Goal: Navigation & Orientation: Find specific page/section

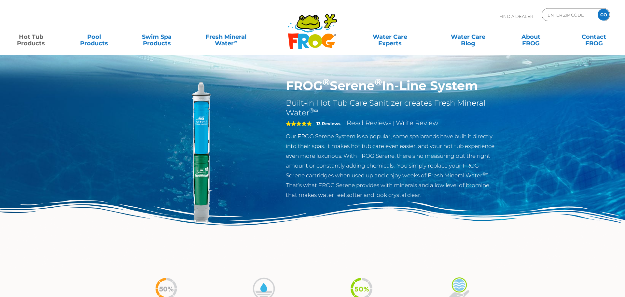
click at [510, 10] on p "Find A Dealer" at bounding box center [516, 16] width 34 height 16
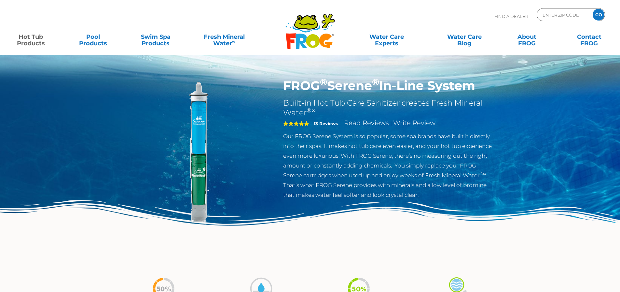
click at [510, 15] on p "Find A Dealer" at bounding box center [512, 16] width 34 height 16
click at [555, 16] on input "Zip Code Form" at bounding box center [564, 14] width 44 height 9
type input "ENTER ZIP CODE"
click at [547, 11] on input "Zip Code Form" at bounding box center [564, 14] width 44 height 9
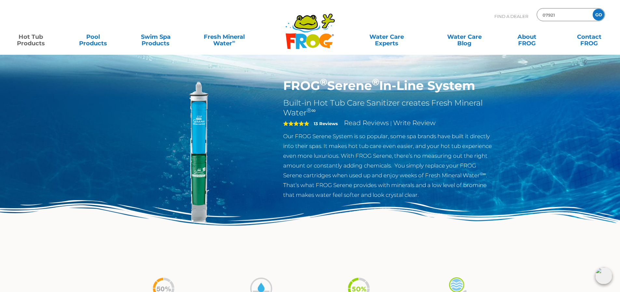
type input "07921"
click at [600, 10] on input "GO" at bounding box center [599, 15] width 12 height 12
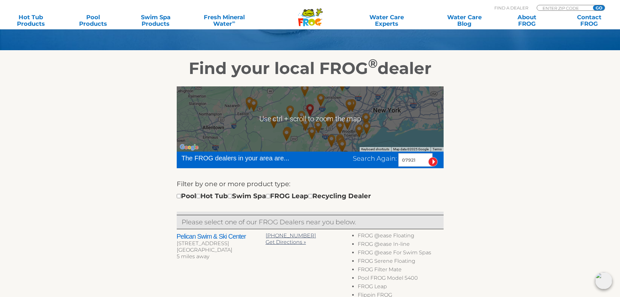
scroll to position [98, 0]
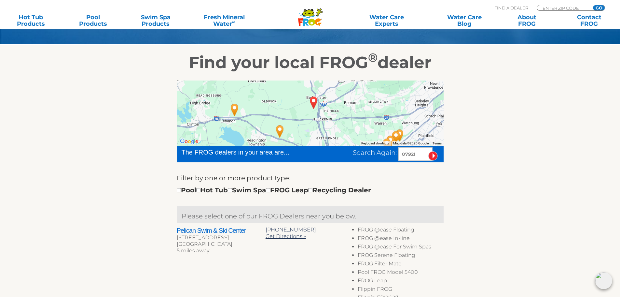
drag, startPoint x: 349, startPoint y: 116, endPoint x: 310, endPoint y: 113, distance: 39.6
click at [310, 113] on img "BEDMINSTER, NJ 07921" at bounding box center [314, 102] width 20 height 23
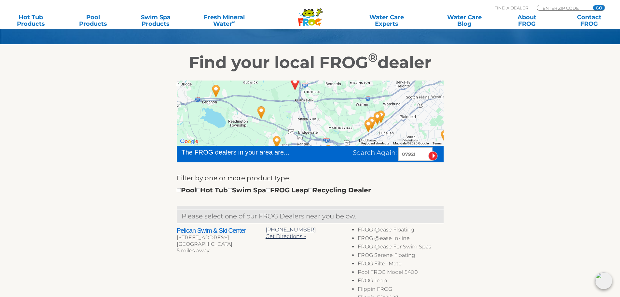
drag, startPoint x: 315, startPoint y: 111, endPoint x: 295, endPoint y: 94, distance: 26.1
click at [295, 94] on img "BEDMINSTER, NJ 07921" at bounding box center [295, 83] width 20 height 23
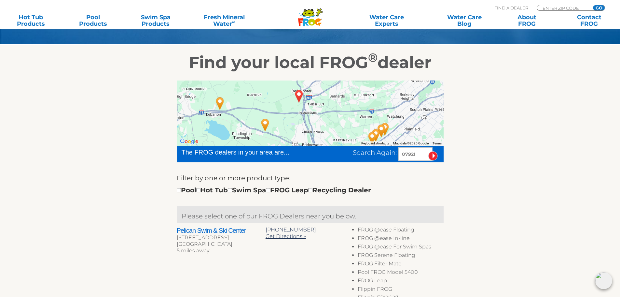
drag, startPoint x: 298, startPoint y: 111, endPoint x: 302, endPoint y: 125, distance: 14.6
click at [302, 125] on div at bounding box center [310, 112] width 267 height 65
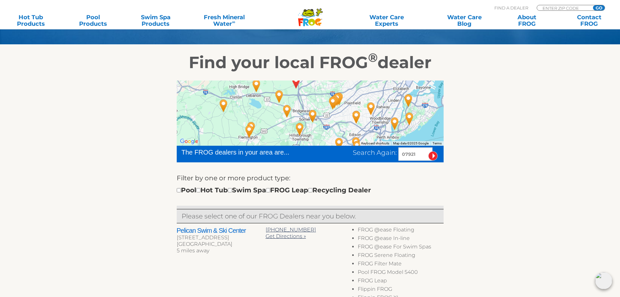
drag, startPoint x: 305, startPoint y: 122, endPoint x: 300, endPoint y: 101, distance: 21.4
click at [300, 101] on div at bounding box center [310, 112] width 267 height 65
click at [288, 108] on img "Carlton Pools - Branchburg - 7 miles away." at bounding box center [287, 111] width 20 height 23
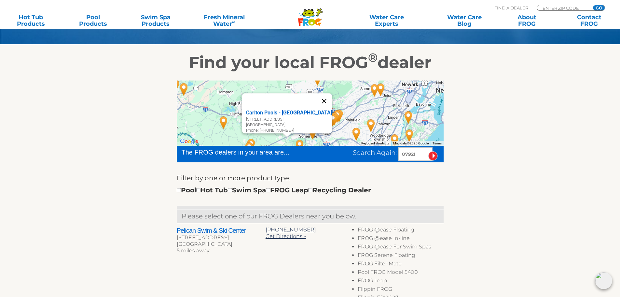
click at [325, 96] on button "Close" at bounding box center [324, 101] width 16 height 16
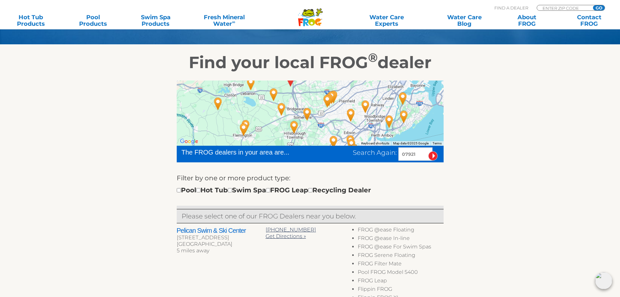
drag, startPoint x: 295, startPoint y: 118, endPoint x: 289, endPoint y: 99, distance: 20.2
click at [289, 99] on img "Carlton Pools - Branchburg - 7 miles away." at bounding box center [282, 109] width 20 height 23
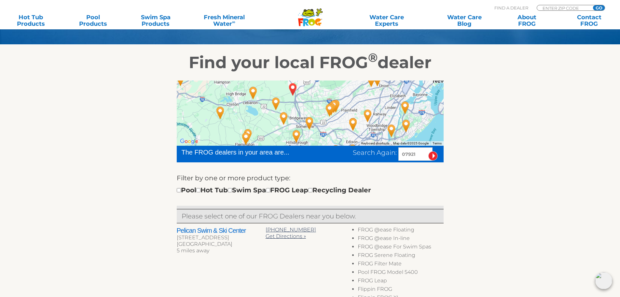
drag, startPoint x: 289, startPoint y: 102, endPoint x: 291, endPoint y: 110, distance: 9.0
click at [291, 110] on img "Carlton Pools - Branchburg - 7 miles away." at bounding box center [284, 118] width 20 height 23
click at [282, 117] on img "Carlton Pools - Branchburg - 7 miles away." at bounding box center [284, 118] width 20 height 23
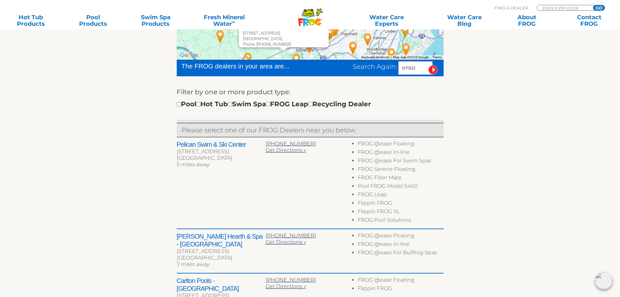
scroll to position [130, 0]
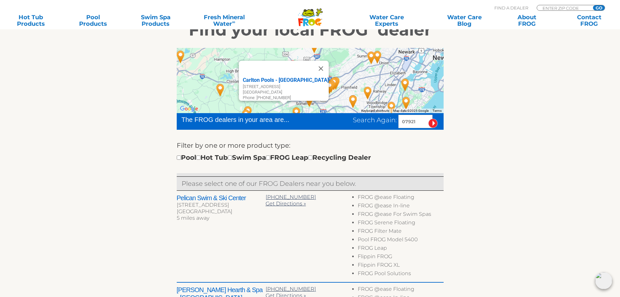
click at [150, 196] on div "To navigate the map with touch gestures double-tap and hold your finger on the …" at bounding box center [310, 275] width 400 height 470
click at [322, 64] on button "Close" at bounding box center [321, 69] width 16 height 16
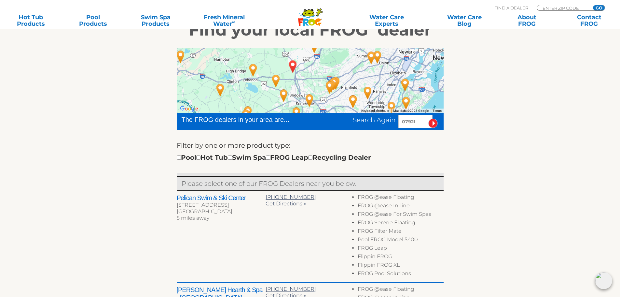
click at [274, 80] on img "Pelican Swim & Ski Center - 5 miles away." at bounding box center [276, 80] width 20 height 23
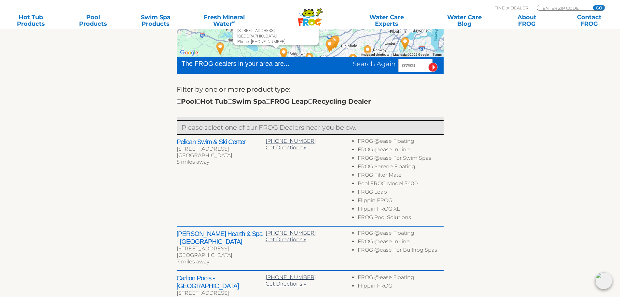
scroll to position [163, 0]
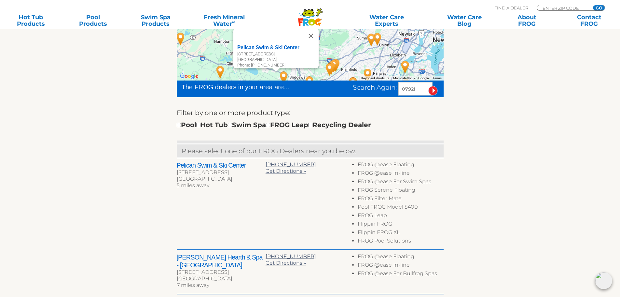
click at [104, 172] on section "Find your local FROG ® dealer To navigate the map with touch gestures double-ta…" at bounding box center [310, 228] width 620 height 498
click at [315, 30] on div ".st130{clip-path:url(#SVGID_2_);fill-rule:evenodd;clip-rule:evenodd;fill:#C3CC0…" at bounding box center [310, 20] width 25 height 24
click at [312, 34] on button "Close" at bounding box center [311, 36] width 16 height 16
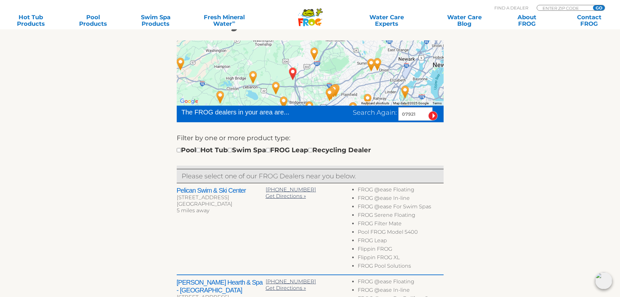
scroll to position [98, 0]
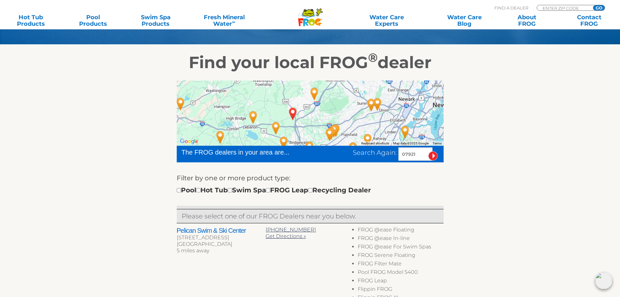
drag, startPoint x: 418, startPoint y: 154, endPoint x: 358, endPoint y: 147, distance: 60.3
click at [358, 147] on div "The FROG dealers in your area are... Search Again: 07921" at bounding box center [310, 154] width 267 height 17
type input "08822"
click at [431, 156] on input "image" at bounding box center [432, 155] width 9 height 9
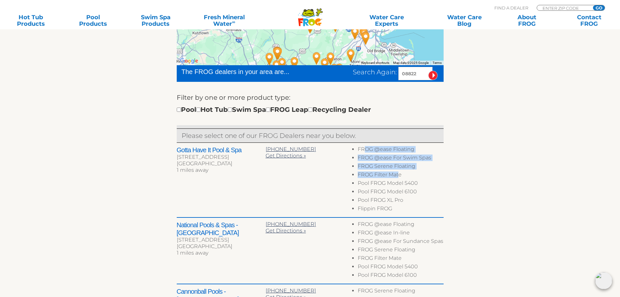
drag, startPoint x: 366, startPoint y: 150, endPoint x: 398, endPoint y: 176, distance: 41.2
click at [398, 176] on ul "FROG @ease Floating FROG @ease For Swim Spas FROG Serene Floating FROG Filter M…" at bounding box center [399, 180] width 89 height 68
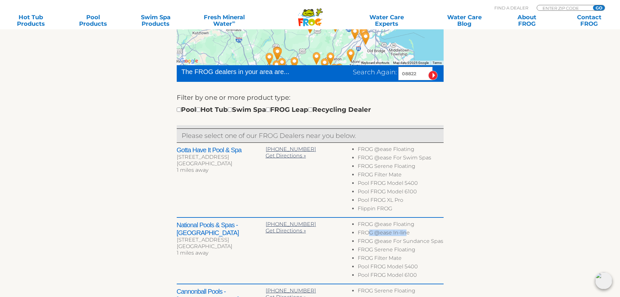
drag, startPoint x: 368, startPoint y: 232, endPoint x: 405, endPoint y: 232, distance: 37.1
click at [405, 232] on li "FROG @ease In-line" at bounding box center [401, 233] width 86 height 8
